Goal: Task Accomplishment & Management: Manage account settings

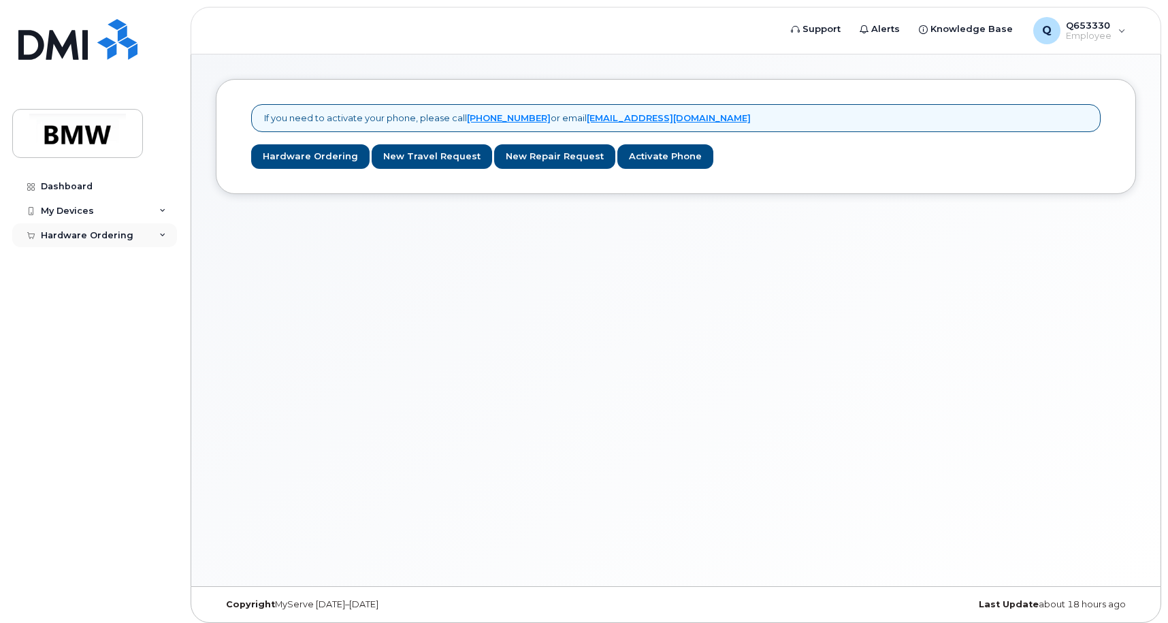
click at [150, 227] on div "Hardware Ordering" at bounding box center [94, 235] width 165 height 25
click at [146, 216] on div "My Devices" at bounding box center [94, 211] width 165 height 25
click at [138, 229] on link "Add Device" at bounding box center [106, 236] width 141 height 26
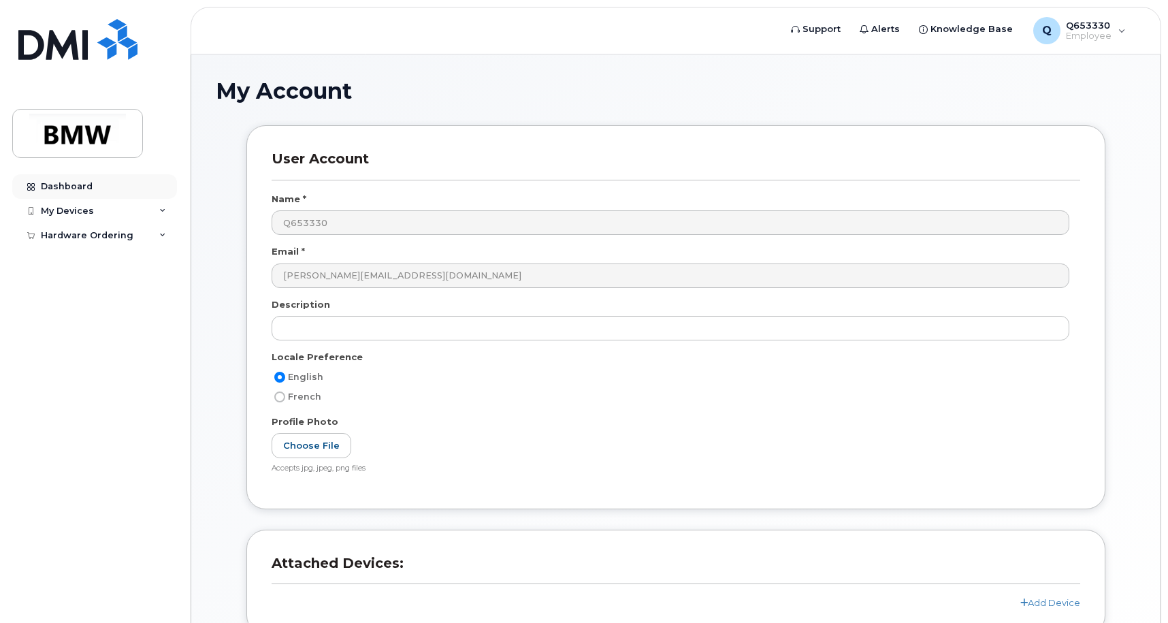
click at [38, 181] on div at bounding box center [30, 186] width 15 height 11
